Goal: Information Seeking & Learning: Learn about a topic

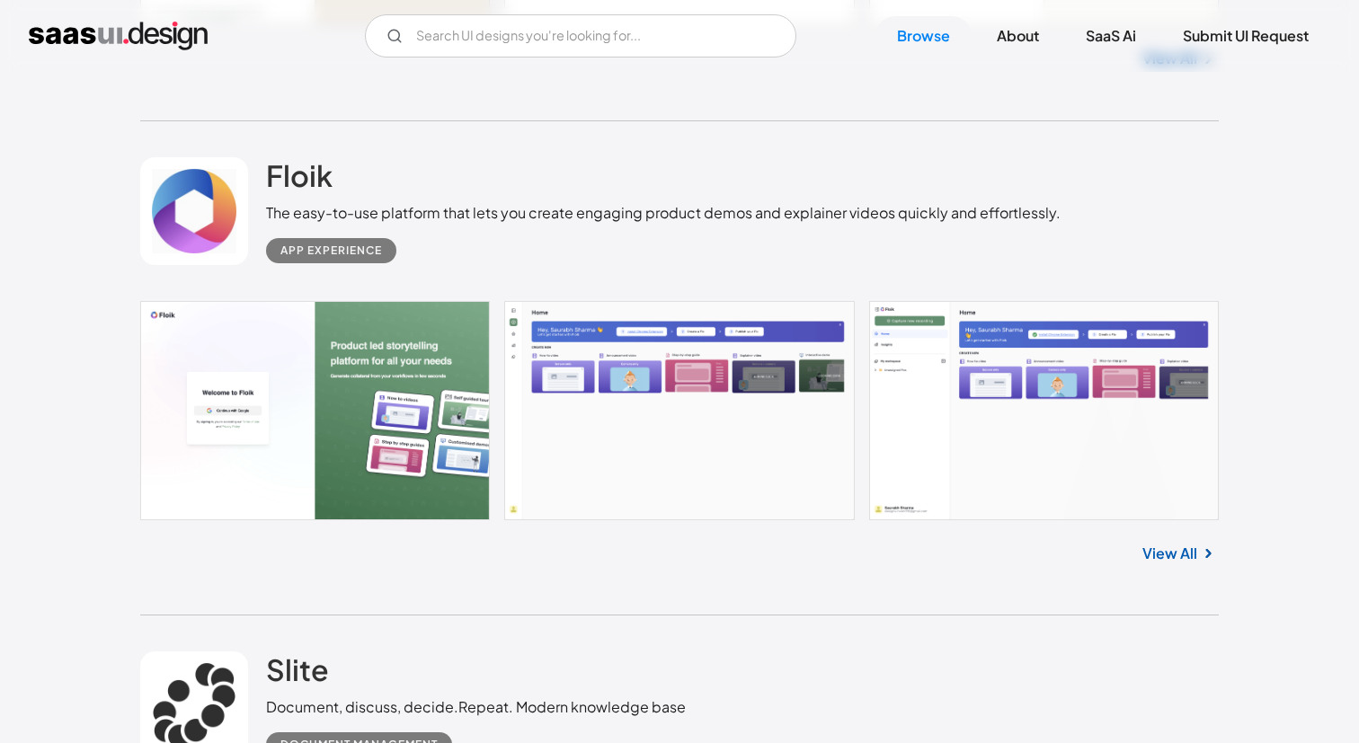
scroll to position [1370, 0]
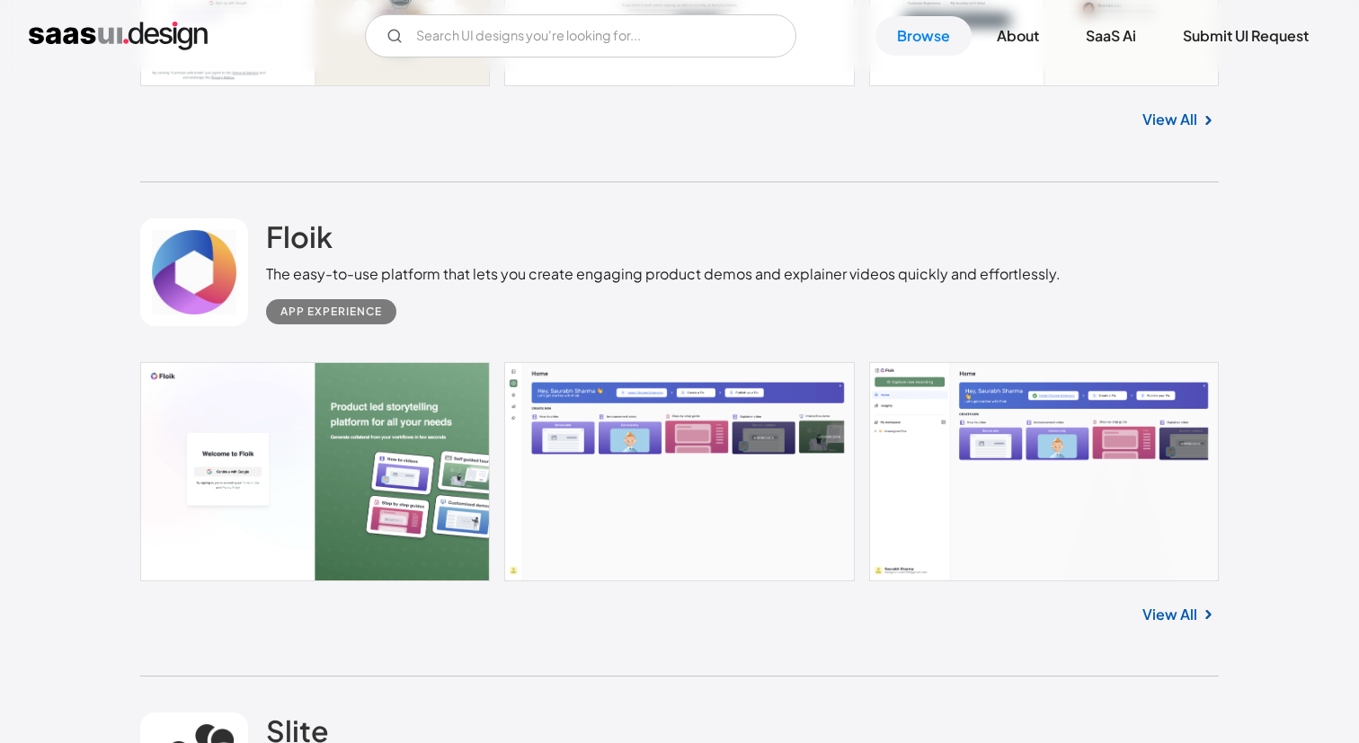
click at [420, 431] on link at bounding box center [679, 471] width 1078 height 219
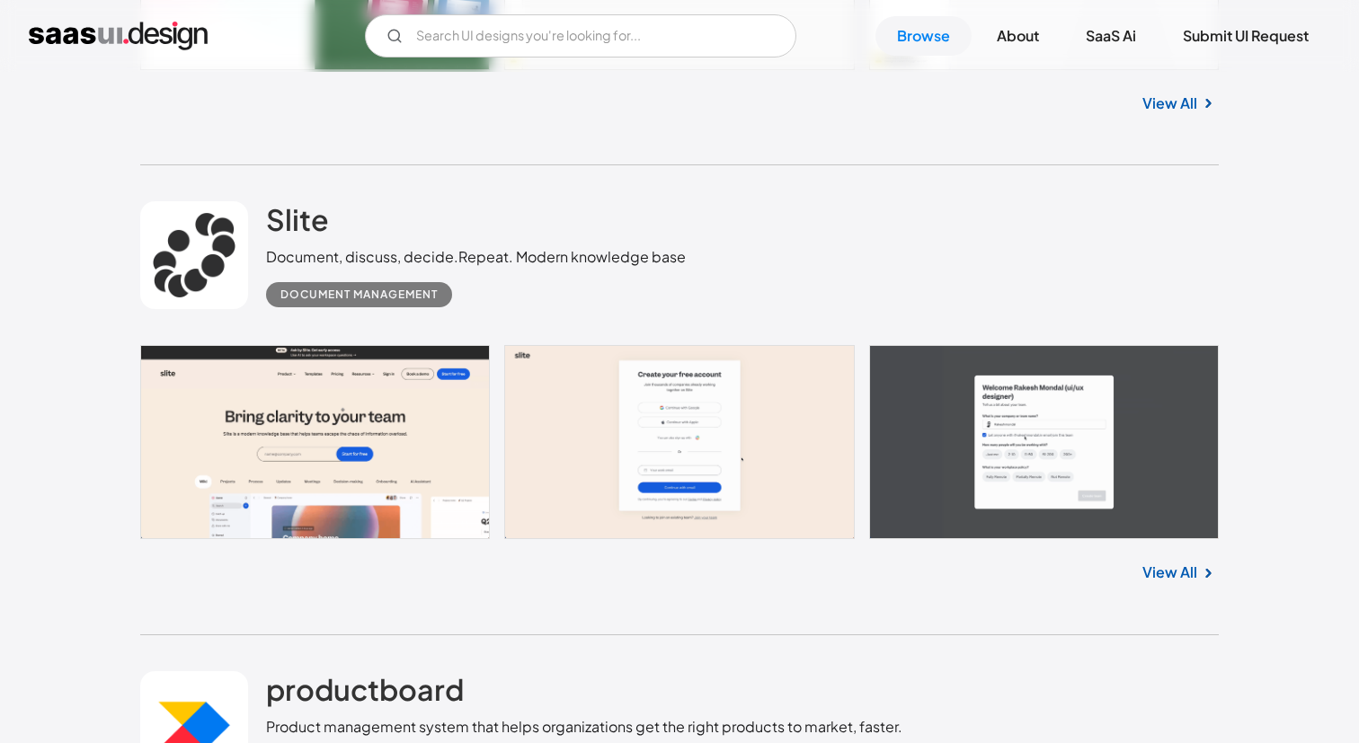
scroll to position [1898, 0]
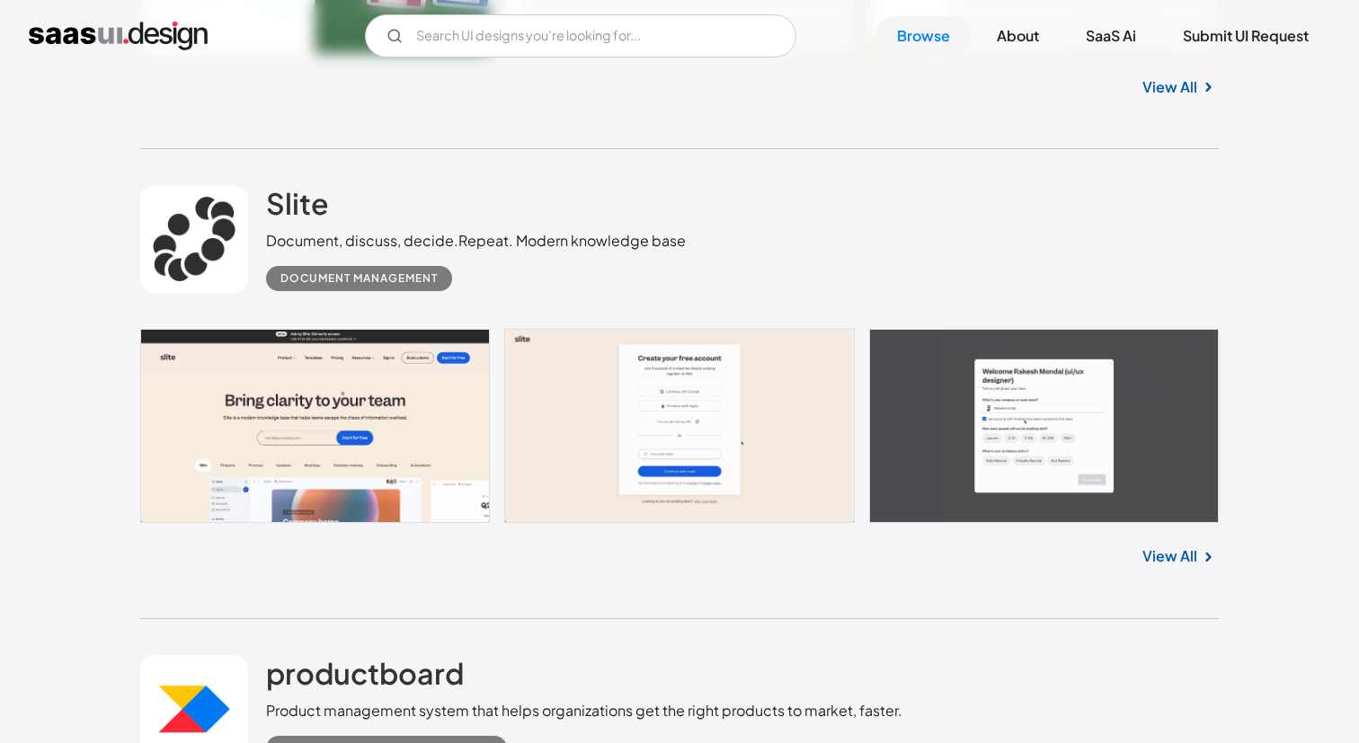
click at [1149, 555] on link "View All" at bounding box center [1169, 556] width 55 height 22
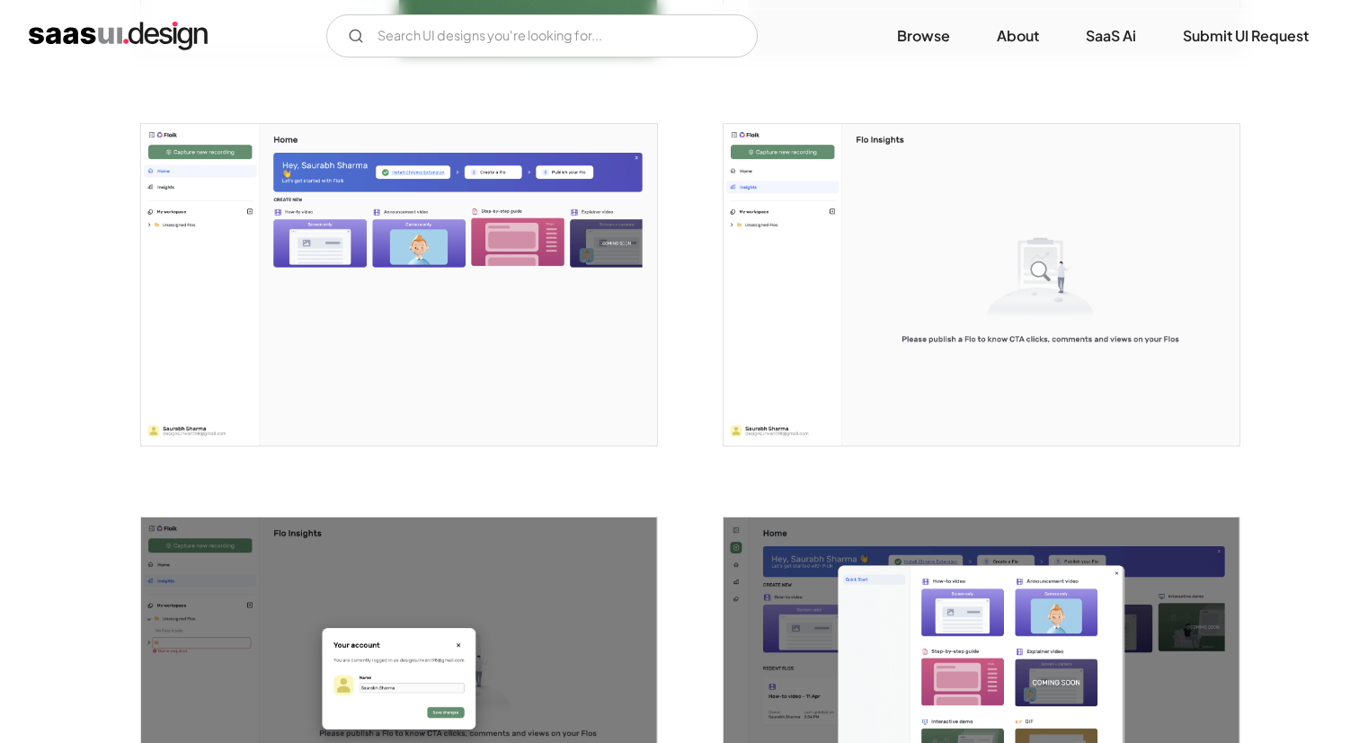
scroll to position [693, 0]
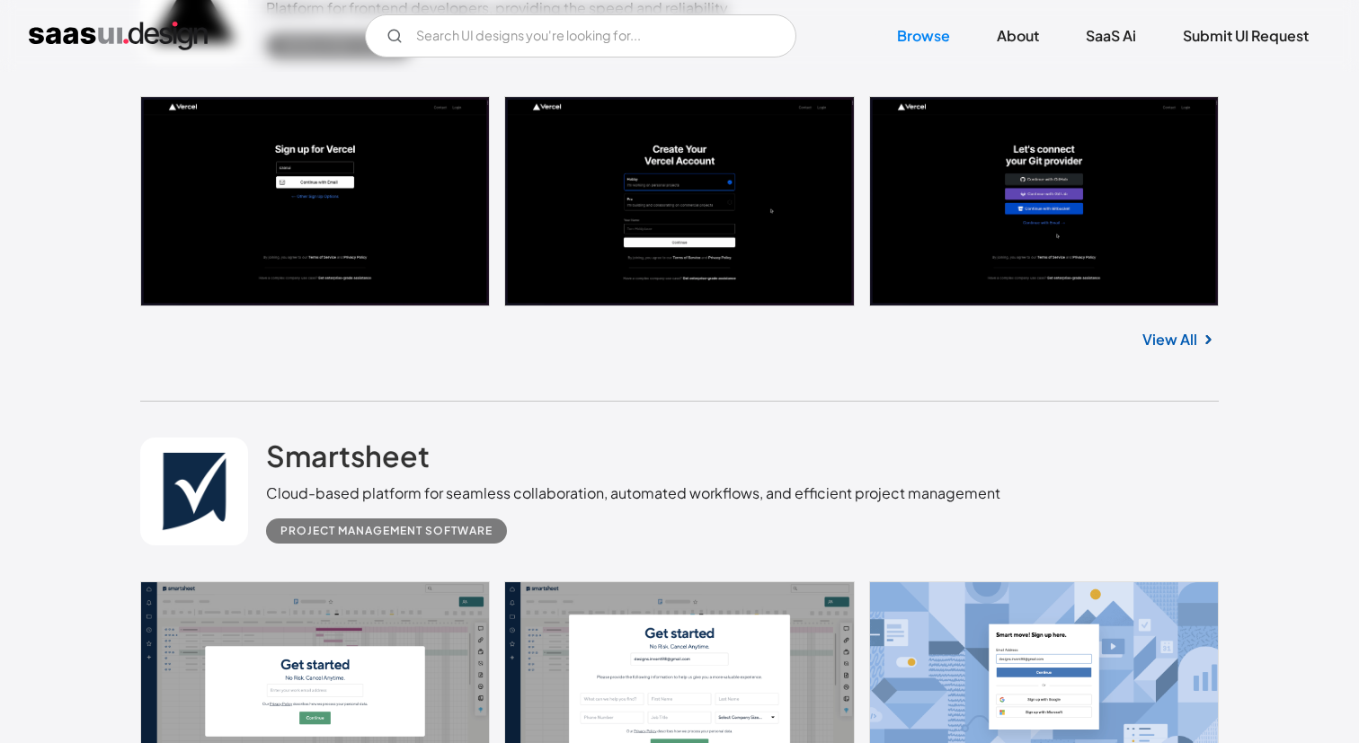
scroll to position [12003, 0]
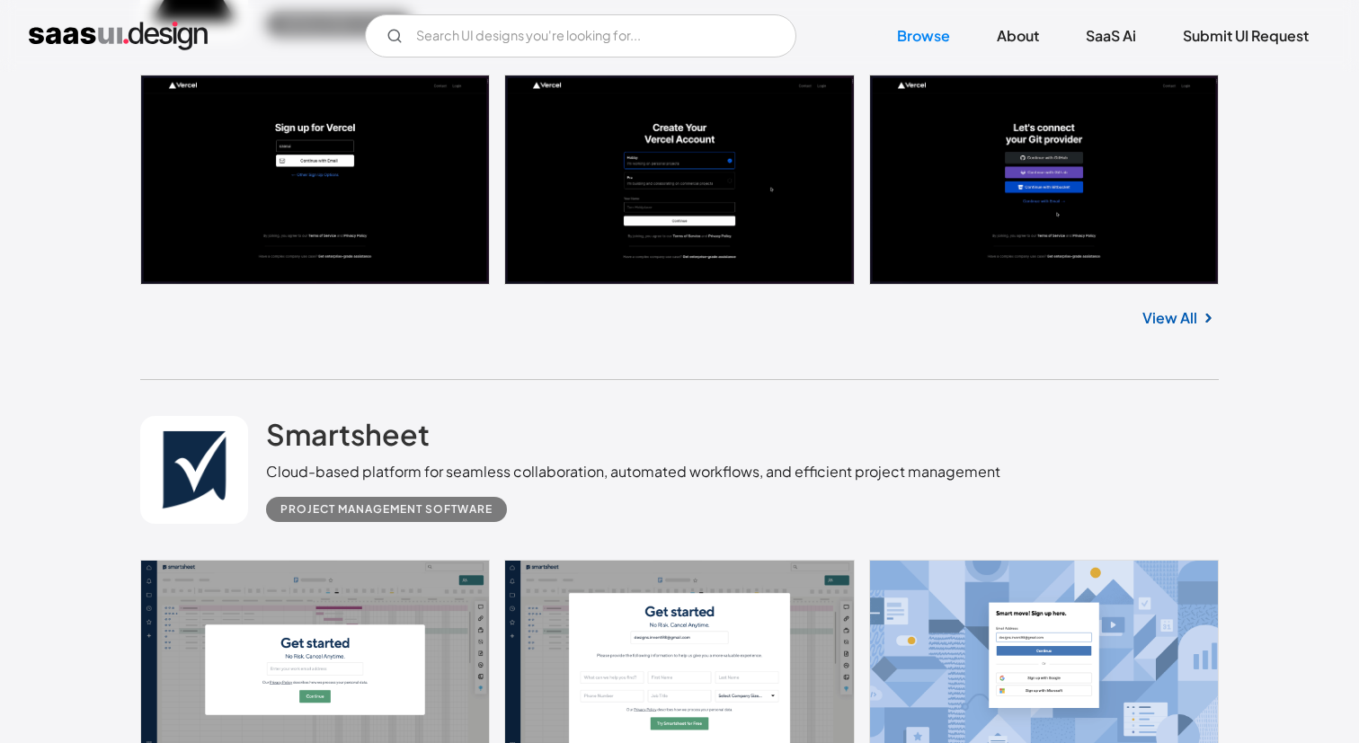
click at [653, 560] on link at bounding box center [679, 669] width 1078 height 219
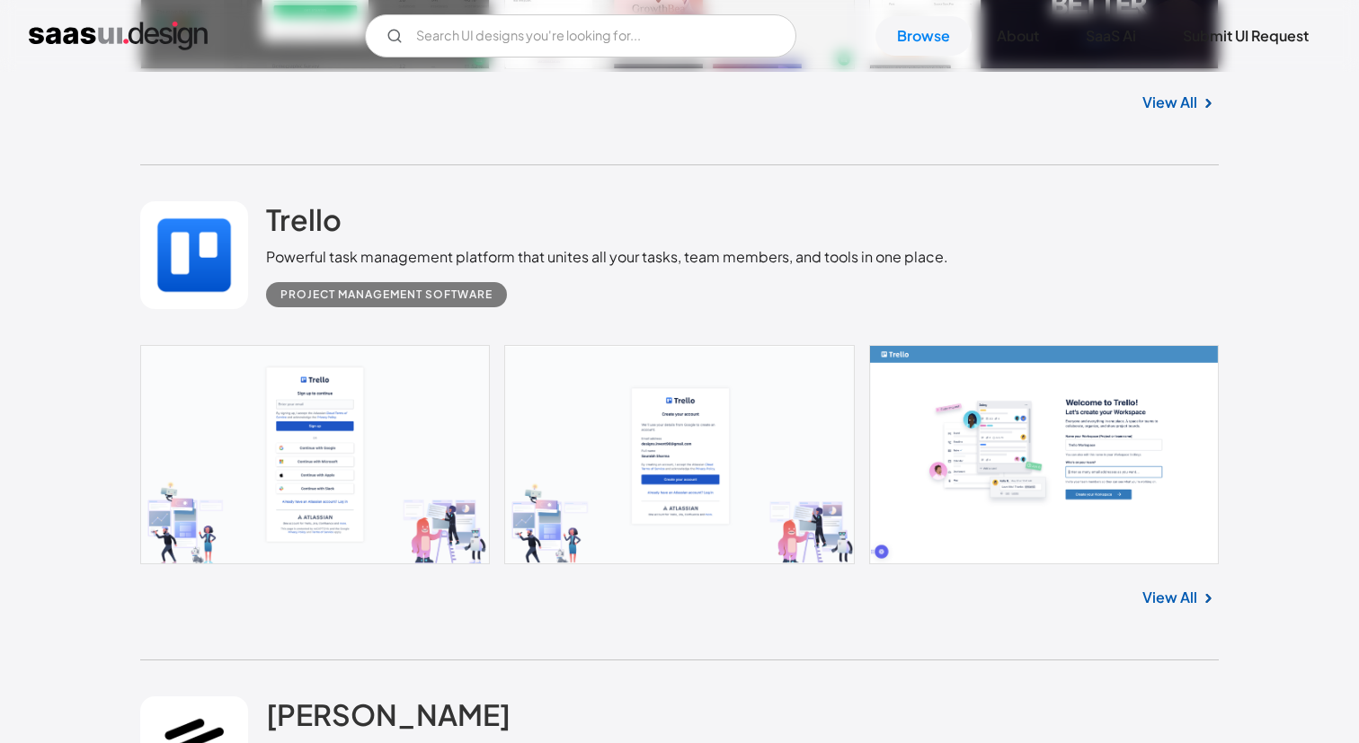
scroll to position [13707, 0]
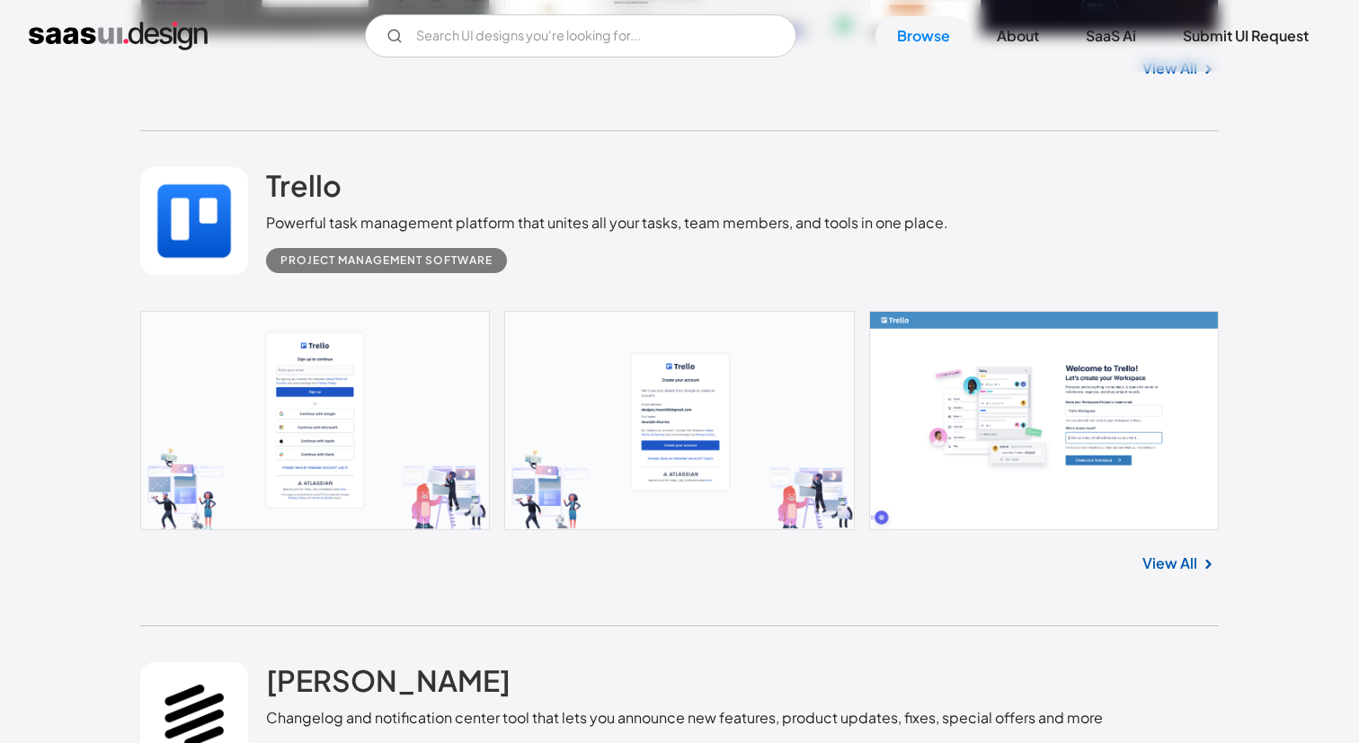
click at [1186, 553] on link "View All" at bounding box center [1169, 564] width 55 height 22
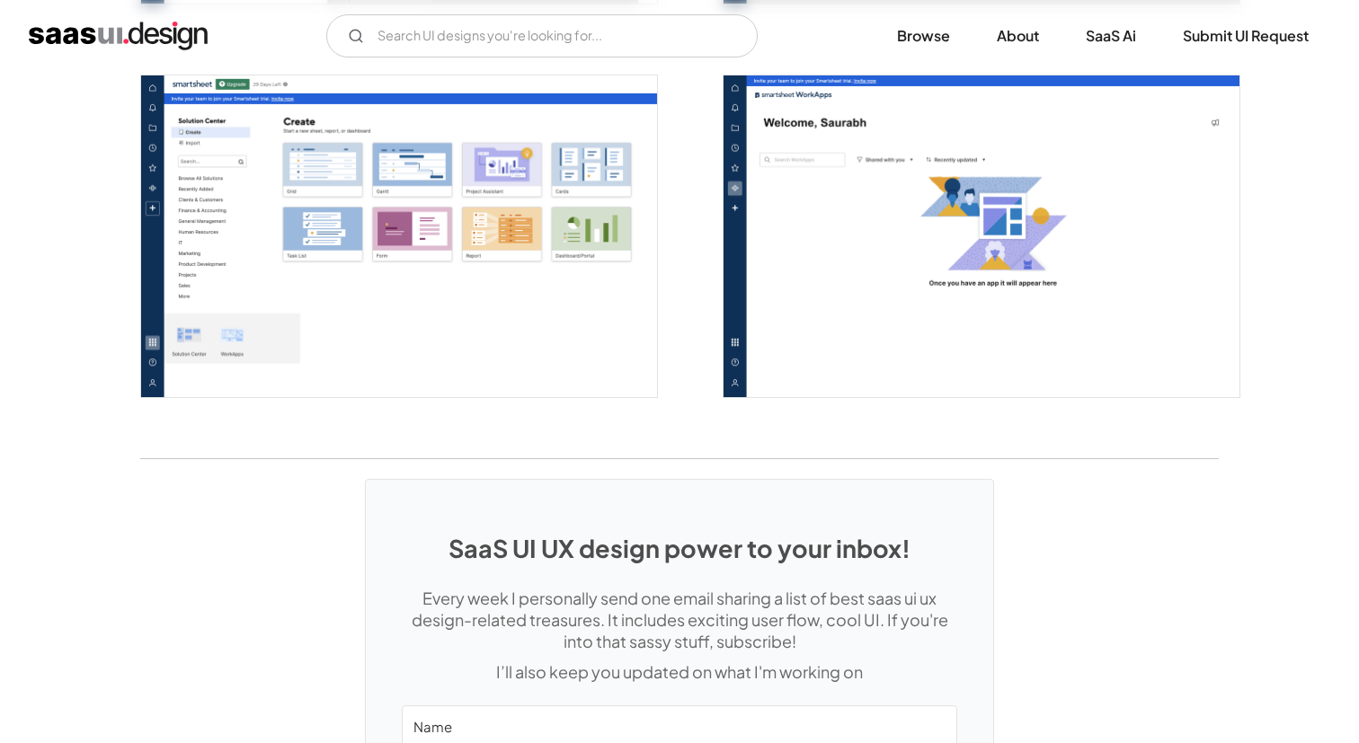
scroll to position [4616, 0]
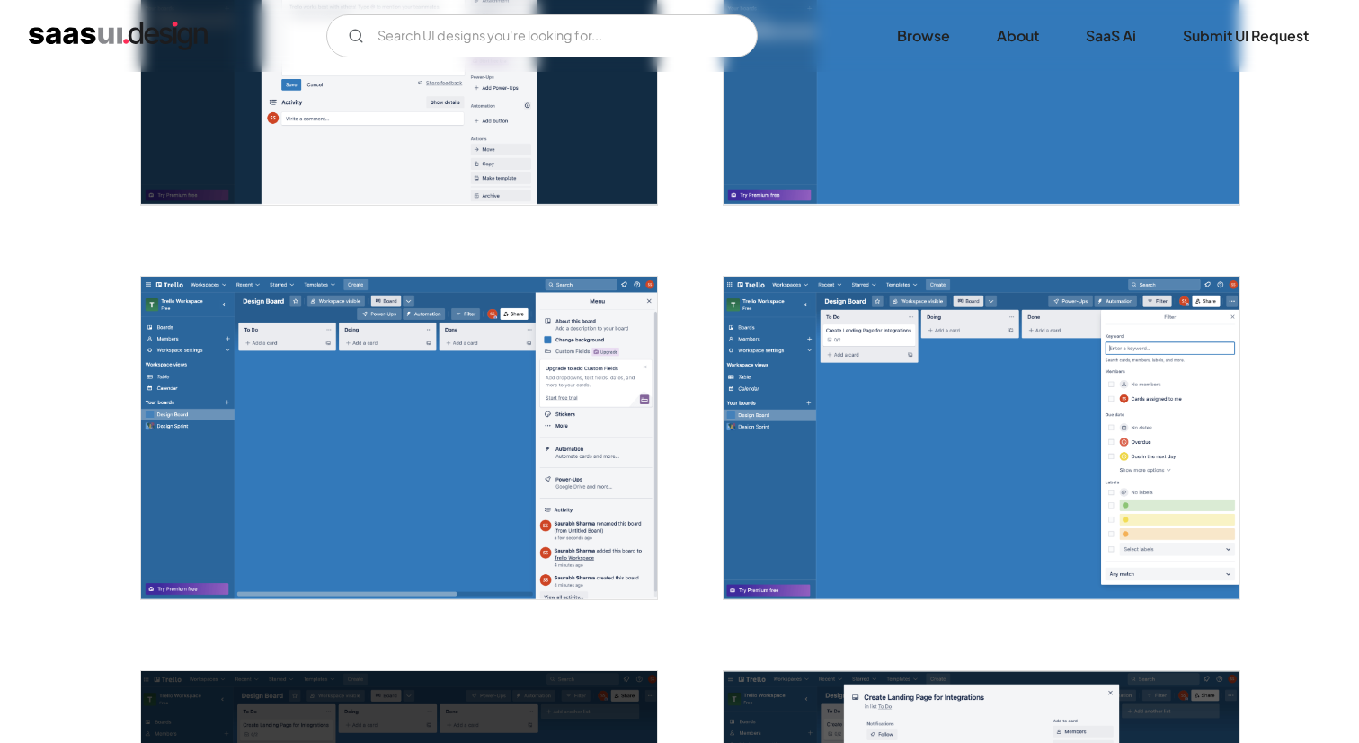
scroll to position [1724, 0]
